Goal: Transaction & Acquisition: Obtain resource

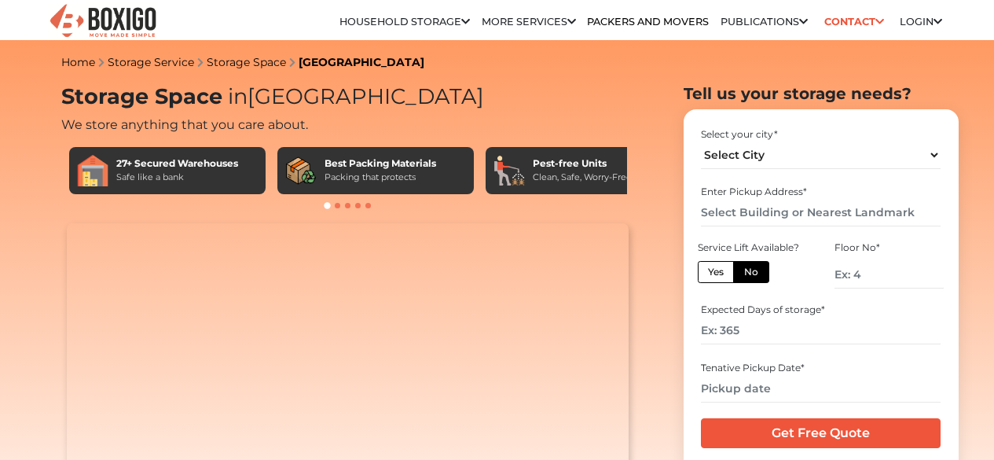
select select "[GEOGRAPHIC_DATA]"
click at [801, 219] on input "text" at bounding box center [821, 212] width 240 height 27
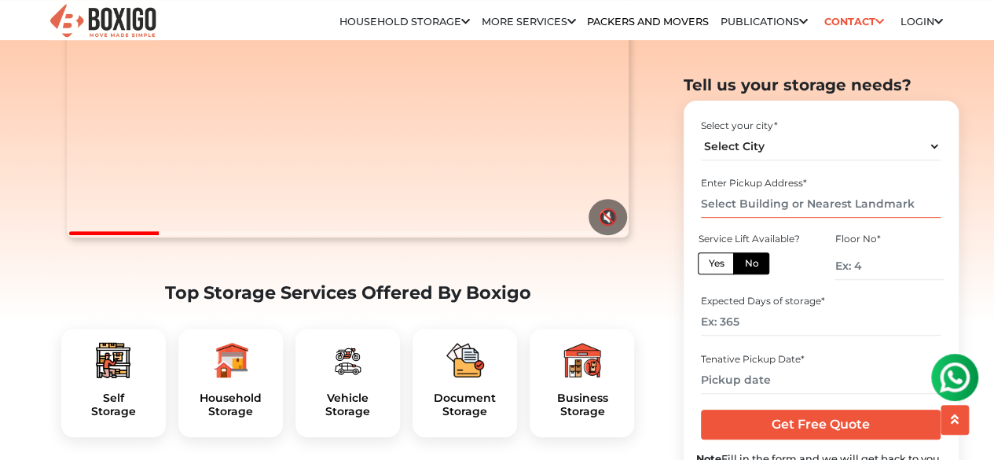
scroll to position [336, 0]
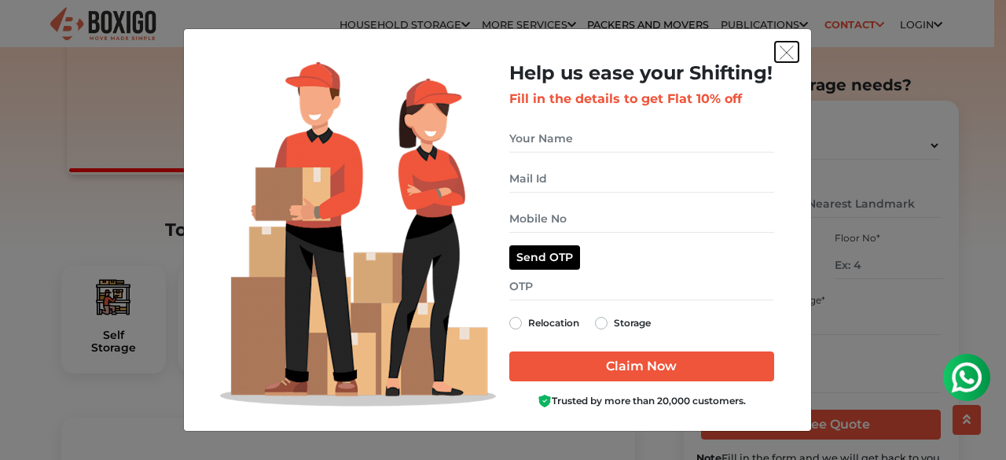
click at [792, 57] on img "get free quote dialog" at bounding box center [786, 53] width 14 height 14
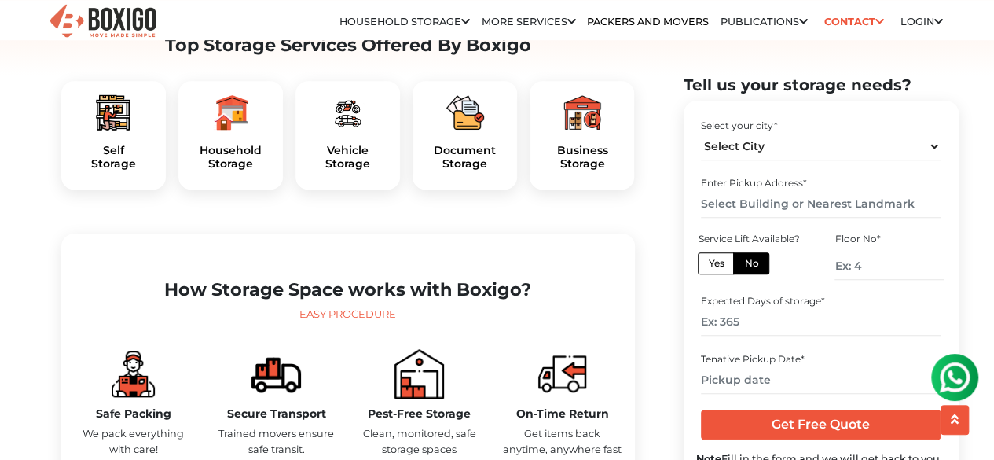
scroll to position [515, 0]
click at [866, 272] on input "number" at bounding box center [888, 264] width 108 height 27
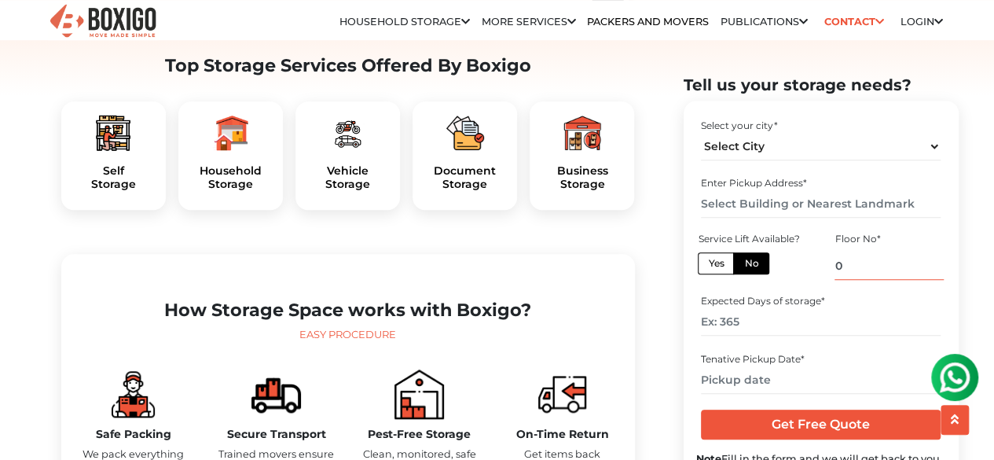
scroll to position [493, 0]
type input "0"
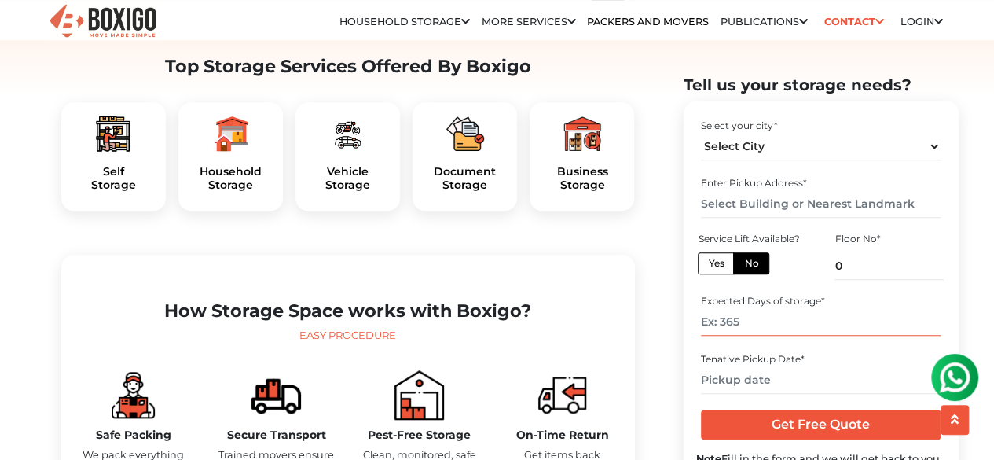
click at [811, 324] on input "number" at bounding box center [821, 321] width 240 height 27
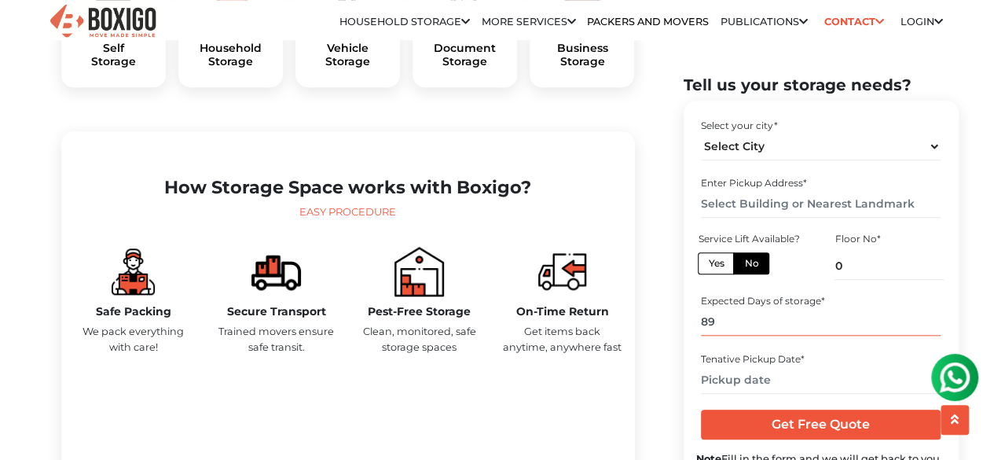
scroll to position [617, 0]
type input "89"
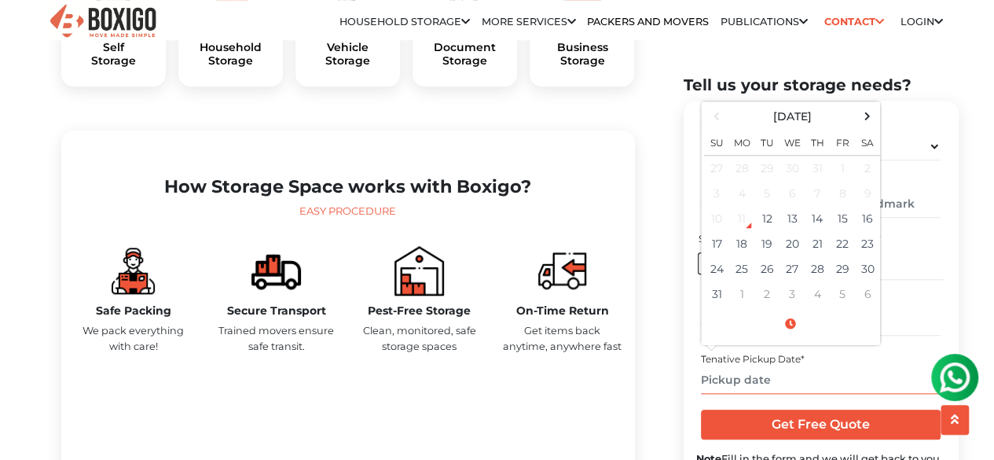
click at [762, 390] on input "text" at bounding box center [821, 378] width 240 height 27
click at [866, 114] on span at bounding box center [866, 115] width 21 height 21
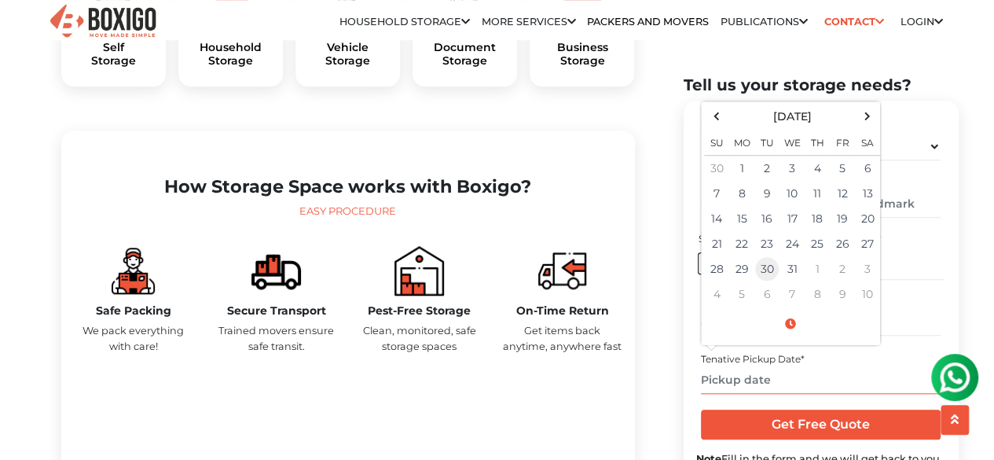
click at [767, 265] on td "30" at bounding box center [766, 268] width 25 height 25
type input "[DATE] 12:00 AM"
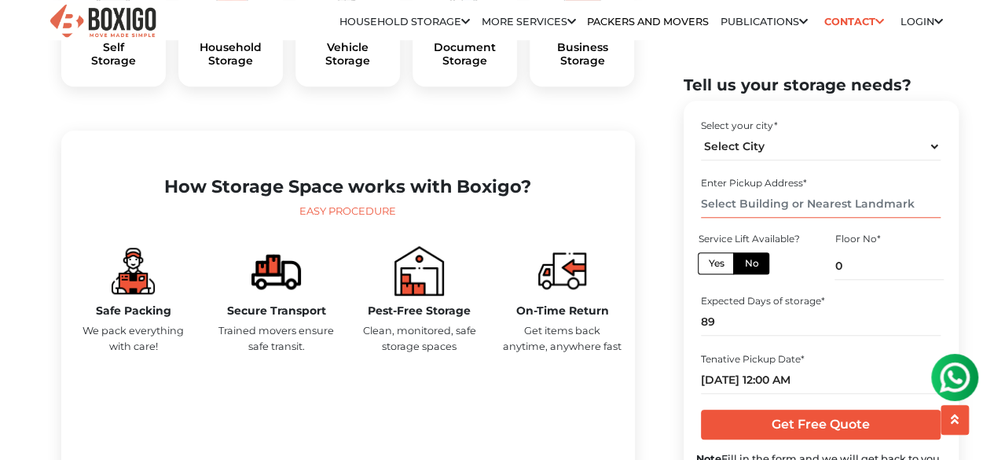
click at [786, 204] on input "text" at bounding box center [821, 203] width 240 height 27
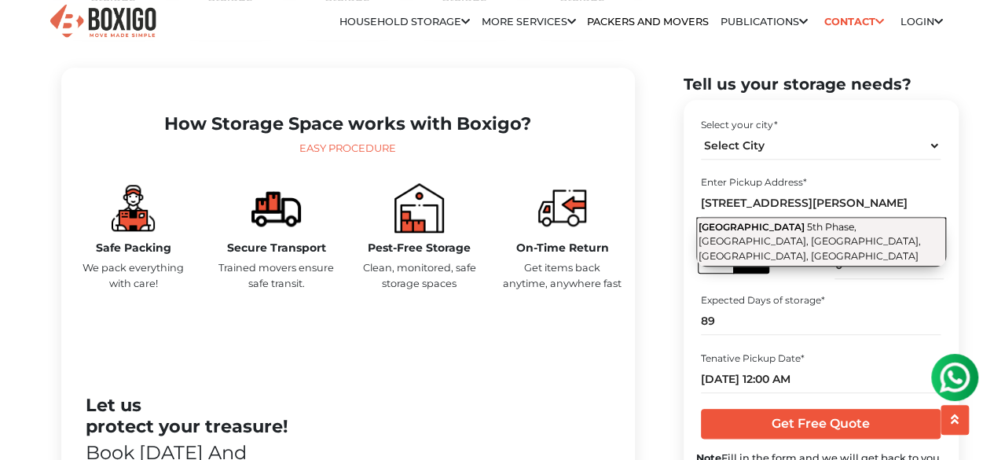
scroll to position [0, 0]
click at [814, 230] on span "5th Phase, [GEOGRAPHIC_DATA], [GEOGRAPHIC_DATA], [GEOGRAPHIC_DATA], [GEOGRAPHIC…" at bounding box center [809, 241] width 222 height 41
type input "[STREET_ADDRESS]"
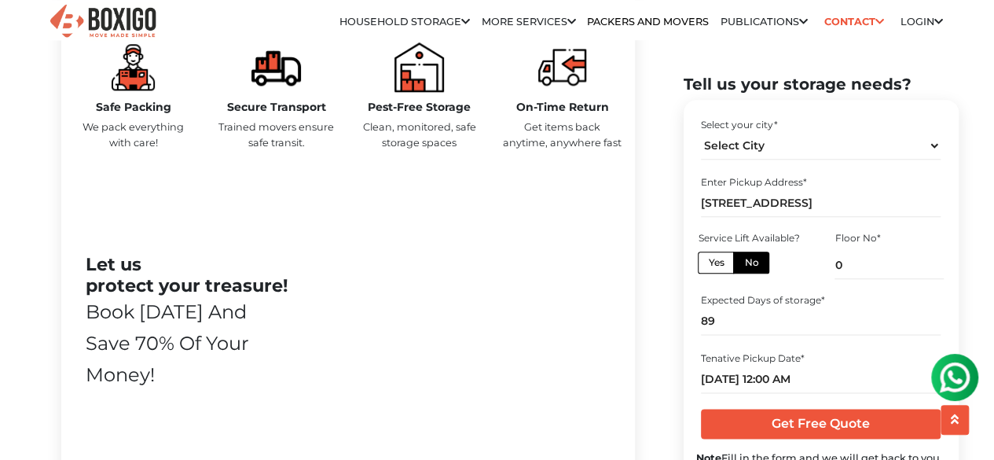
scroll to position [821, 0]
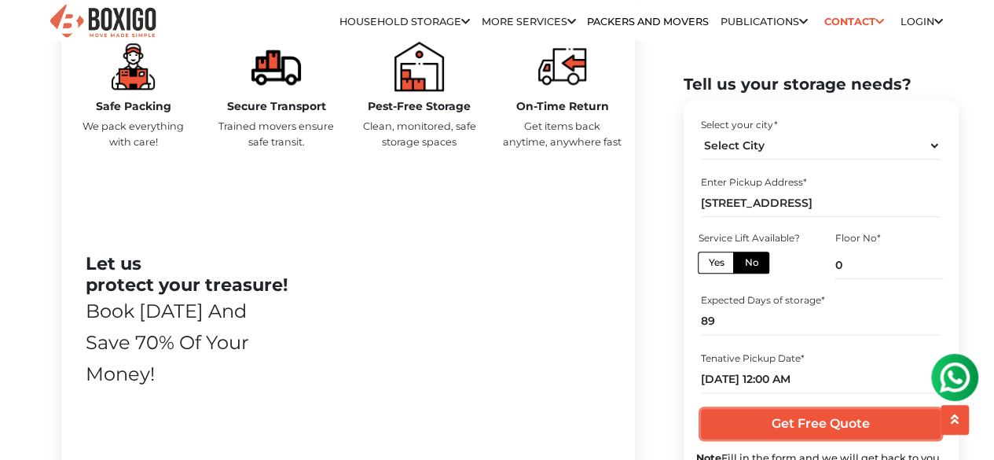
click at [838, 426] on input "Get Free Quote" at bounding box center [821, 424] width 240 height 30
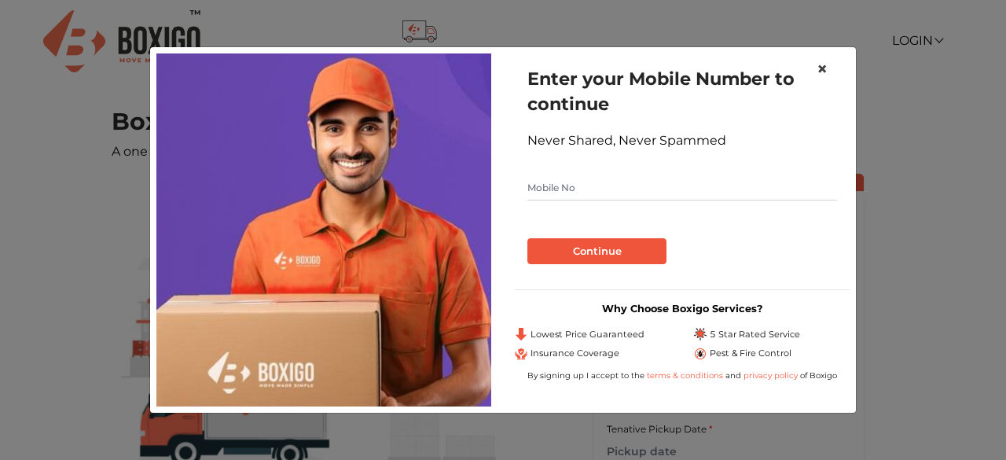
click at [822, 68] on span "×" at bounding box center [821, 68] width 11 height 23
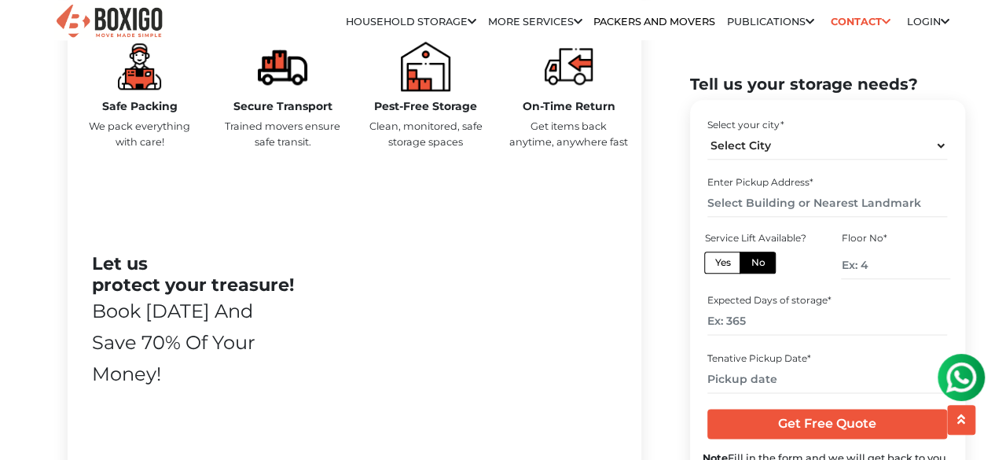
scroll to position [727, 0]
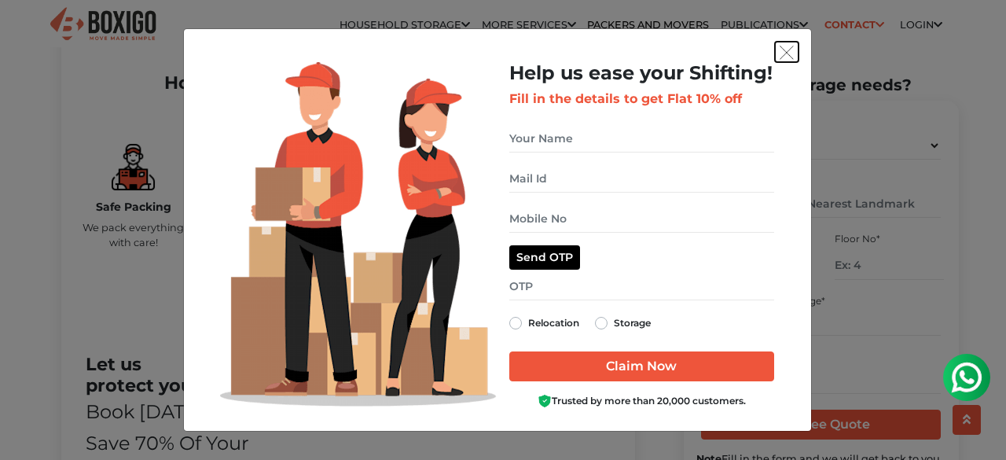
click at [783, 49] on img "get free quote dialog" at bounding box center [786, 53] width 14 height 14
